Goal: Check status: Check status

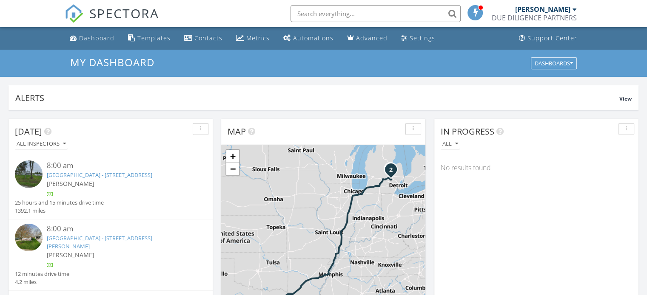
click at [351, 19] on input "text" at bounding box center [375, 13] width 170 height 17
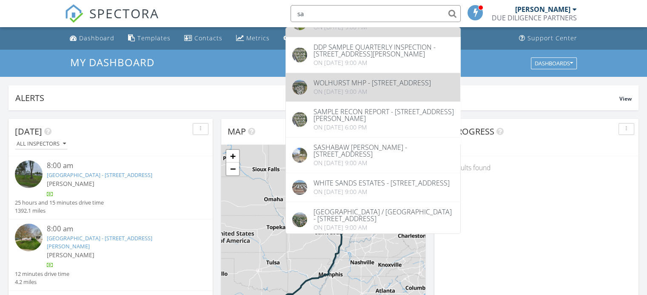
scroll to position [142, 0]
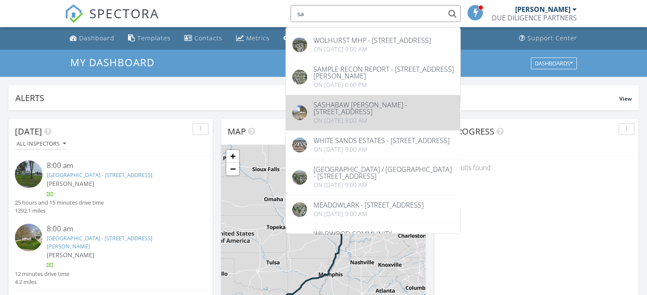
type input "sa"
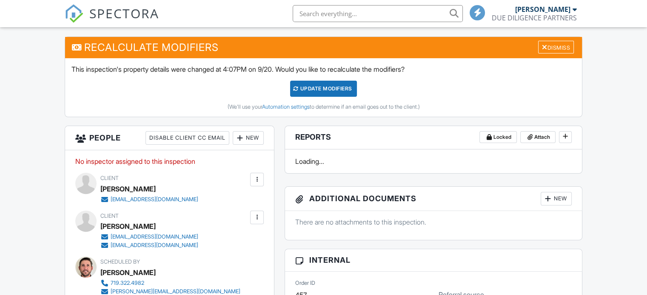
scroll to position [283, 0]
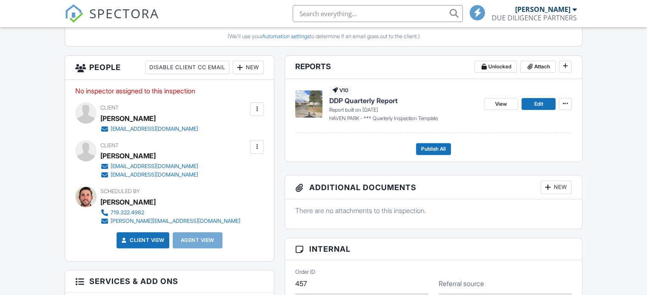
click at [385, 102] on span "DDP Quarterly Report" at bounding box center [363, 100] width 68 height 9
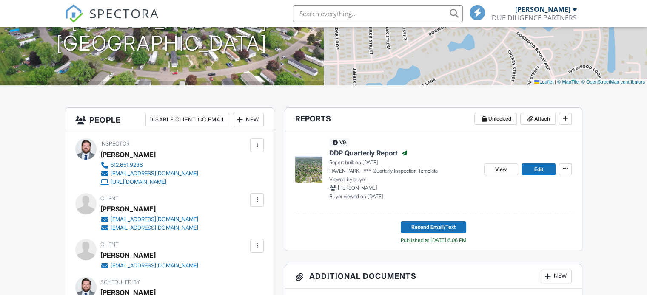
scroll to position [213, 0]
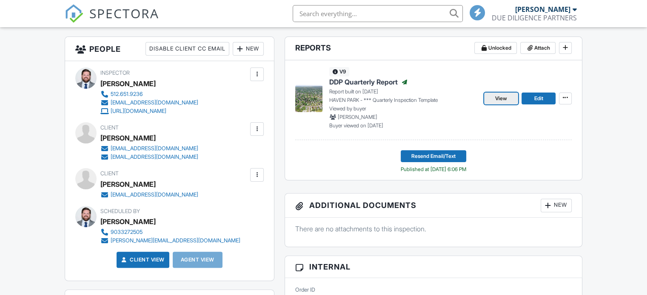
click at [503, 104] on link "View" at bounding box center [501, 99] width 34 height 12
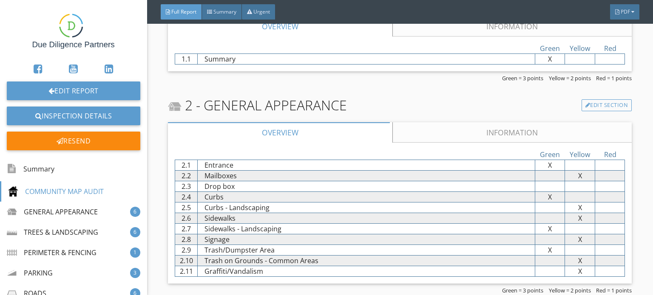
scroll to position [425, 0]
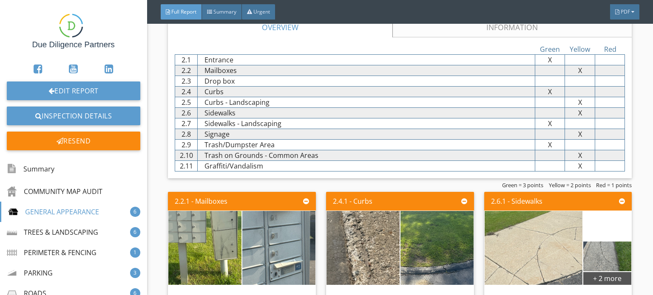
click at [493, 29] on link "Information" at bounding box center [512, 27] width 239 height 20
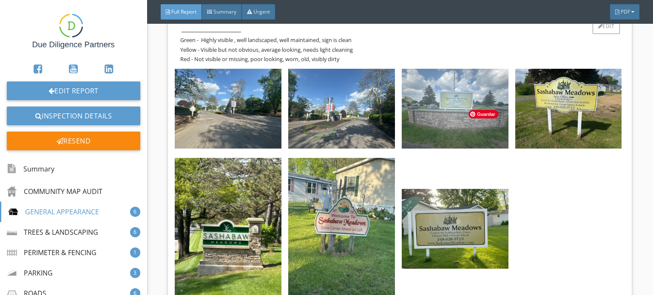
scroll to position [496, 0]
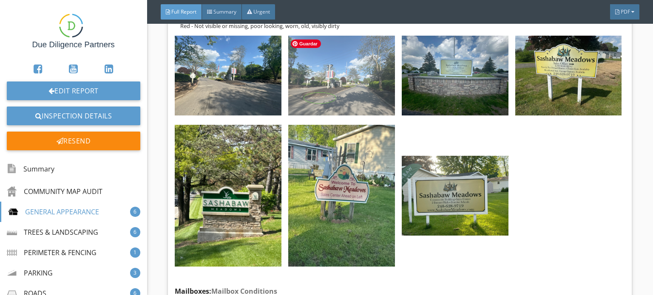
click at [325, 91] on img at bounding box center [341, 76] width 107 height 80
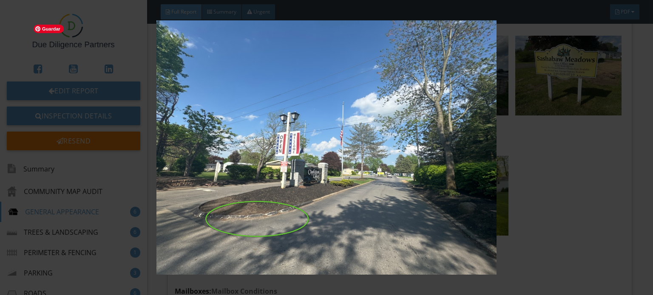
drag, startPoint x: 595, startPoint y: 85, endPoint x: 584, endPoint y: 77, distance: 14.2
click at [594, 85] on img at bounding box center [326, 147] width 594 height 255
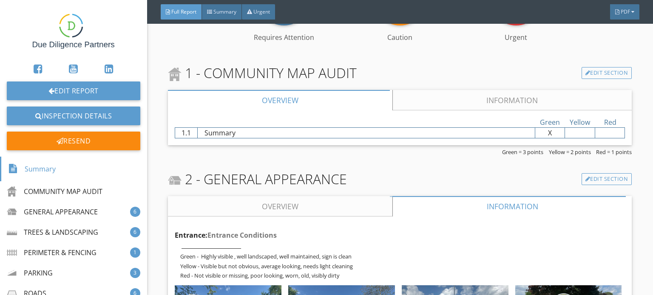
scroll to position [283, 0]
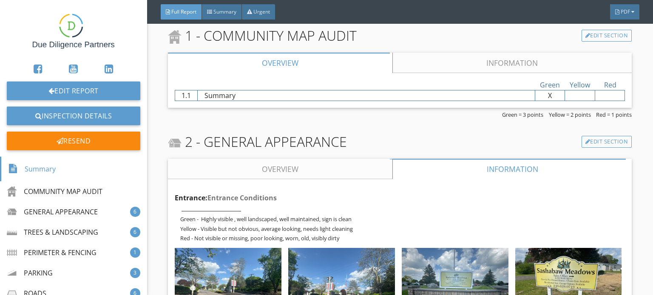
click at [310, 170] on link "Overview" at bounding box center [280, 169] width 224 height 20
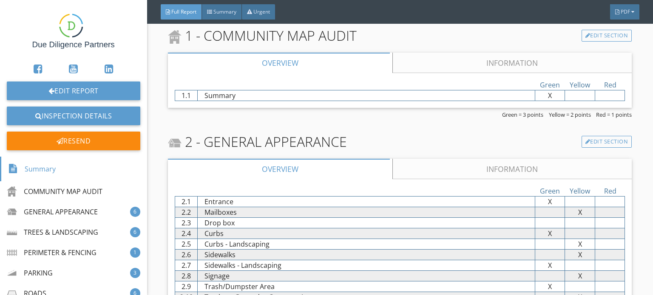
click at [467, 179] on div "Green Yellow Red 2.1 Entrance X X X 2.2 Mailboxes X X X 2.3 Drop box X X X 2.4 …" at bounding box center [400, 249] width 464 height 141
click at [522, 172] on link "Information" at bounding box center [512, 169] width 239 height 20
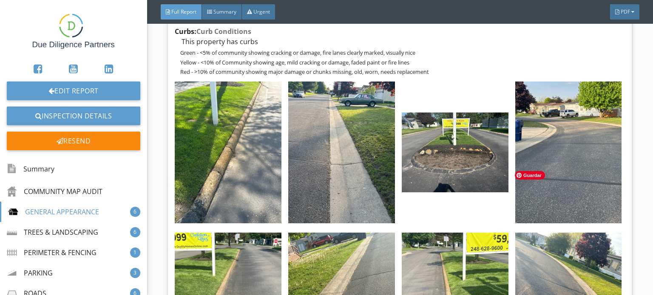
scroll to position [1984, 0]
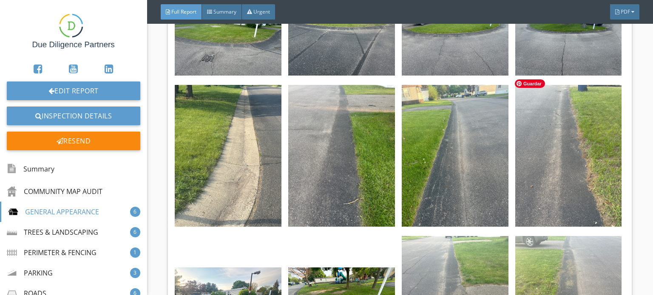
drag, startPoint x: 517, startPoint y: 178, endPoint x: 507, endPoint y: 178, distance: 9.8
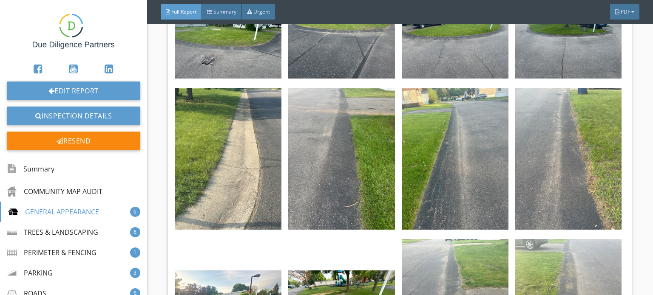
drag, startPoint x: 507, startPoint y: 178, endPoint x: 625, endPoint y: 153, distance: 120.3
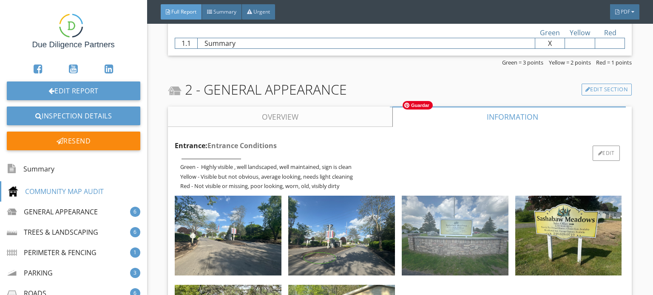
scroll to position [213, 0]
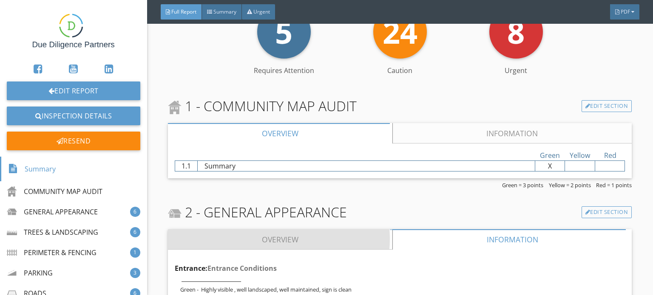
drag, startPoint x: 273, startPoint y: 237, endPoint x: 265, endPoint y: 229, distance: 11.1
click at [270, 238] on link "Overview" at bounding box center [280, 240] width 224 height 20
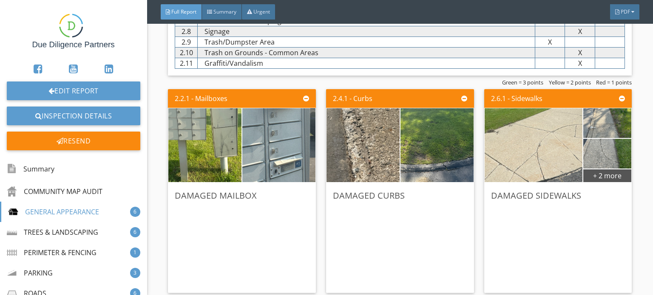
scroll to position [567, 0]
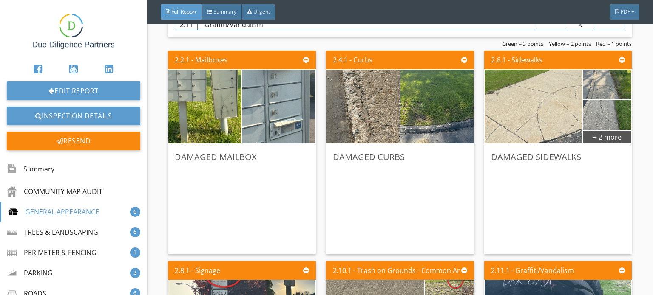
click at [241, 64] on div "2.2.1 - Mailboxes" at bounding box center [242, 60] width 148 height 19
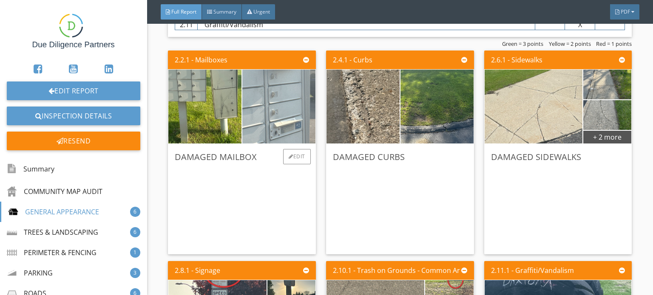
click at [243, 114] on img at bounding box center [279, 106] width 139 height 185
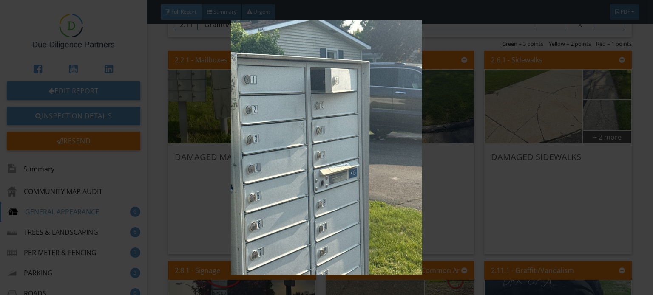
click at [40, 34] on img at bounding box center [326, 147] width 594 height 255
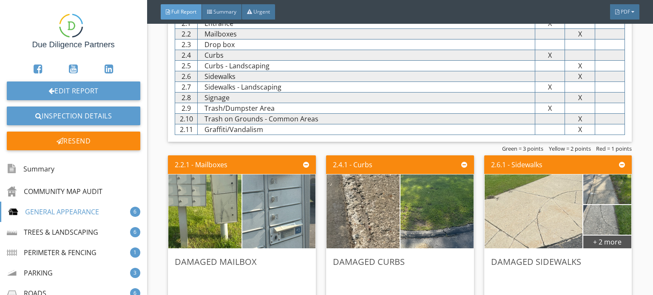
scroll to position [425, 0]
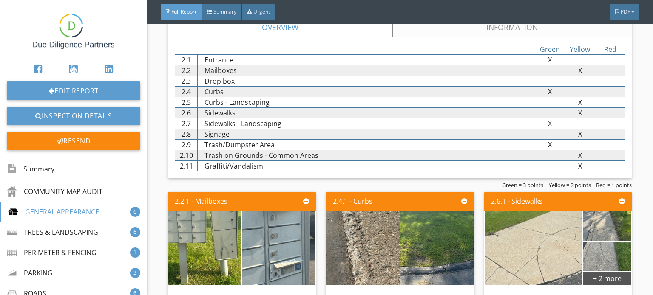
click at [547, 35] on link "Information" at bounding box center [512, 27] width 239 height 20
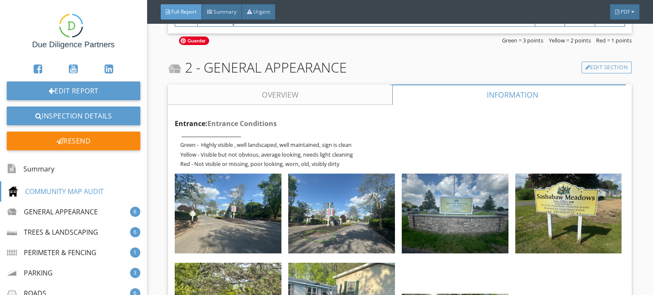
scroll to position [354, 0]
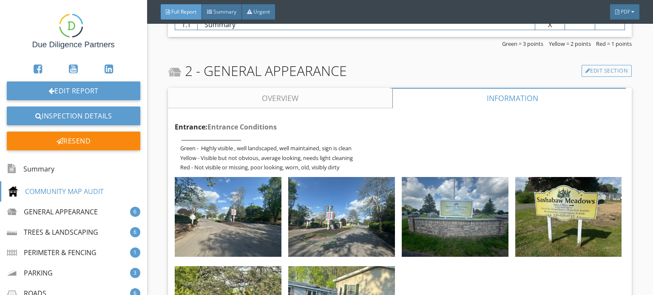
click at [303, 100] on link "Overview" at bounding box center [280, 98] width 224 height 20
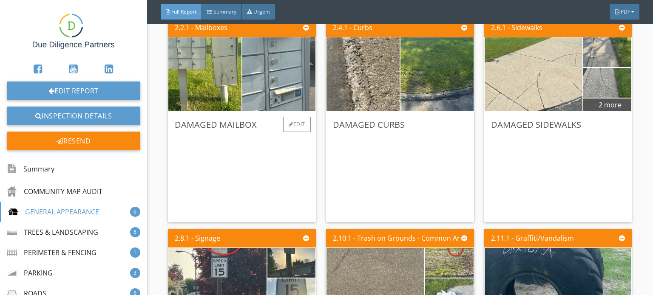
scroll to position [567, 0]
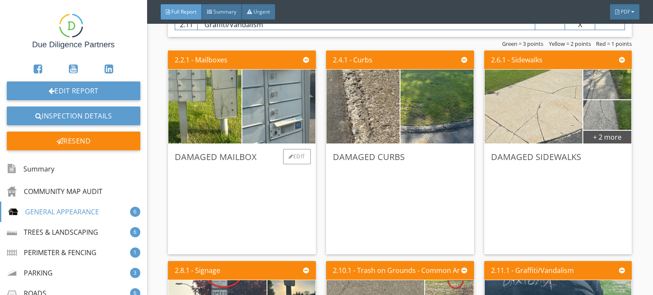
click at [253, 144] on div "Damaged mailbox Edit" at bounding box center [242, 199] width 148 height 111
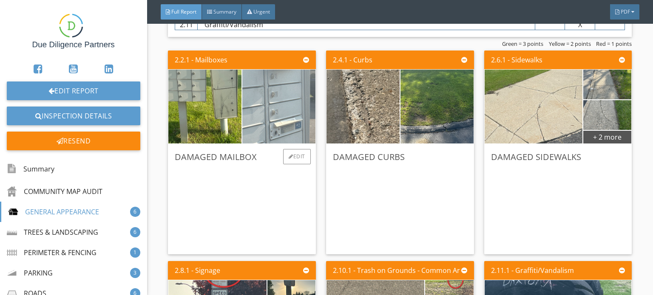
click at [282, 107] on img at bounding box center [279, 106] width 139 height 185
